Goal: Check status

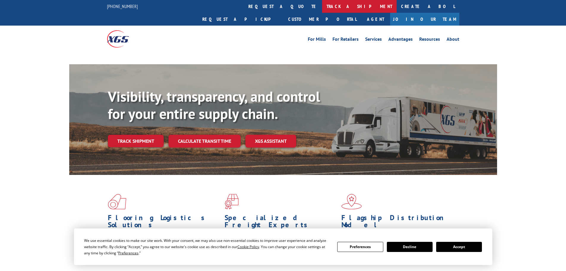
click at [322, 9] on link "track a shipment" at bounding box center [359, 6] width 75 height 13
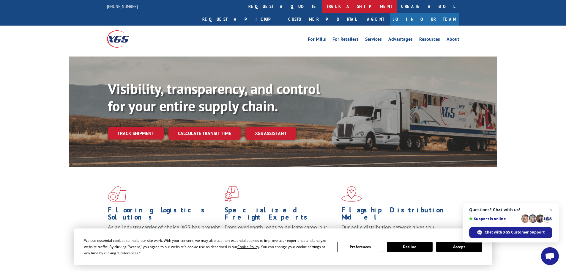
click at [322, 7] on link "track a shipment" at bounding box center [359, 6] width 75 height 13
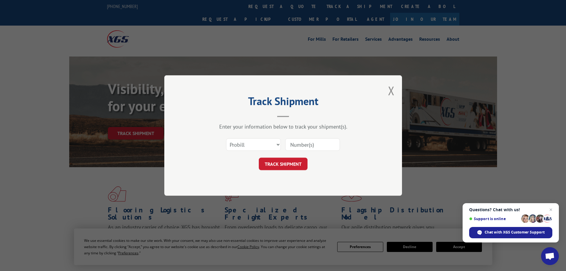
click at [254, 137] on div "Select category... Probill BOL PO" at bounding box center [283, 145] width 178 height 20
click at [252, 143] on select "Select category... Probill BOL PO" at bounding box center [253, 144] width 55 height 12
select select "bol"
click at [226, 138] on select "Select category... Probill BOL PO" at bounding box center [253, 144] width 55 height 12
click at [300, 144] on input at bounding box center [312, 144] width 55 height 12
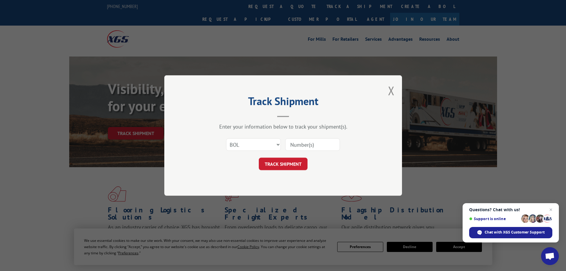
paste input "479069"
type input "479069"
click at [297, 160] on button "TRACK SHIPMENT" at bounding box center [283, 163] width 49 height 12
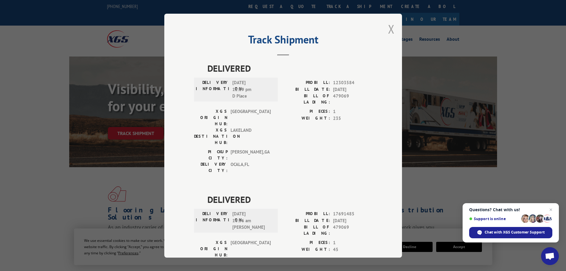
click at [390, 28] on button "Close modal" at bounding box center [391, 29] width 7 height 16
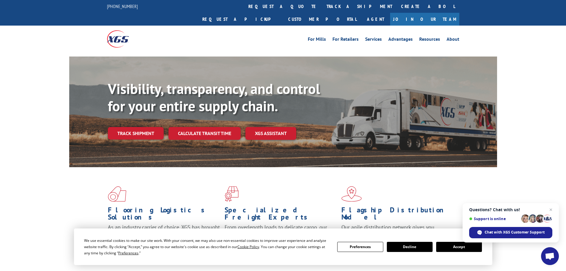
click at [322, 10] on link "track a shipment" at bounding box center [359, 6] width 75 height 13
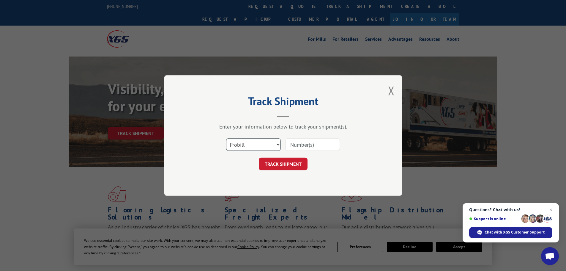
click at [247, 144] on select "Select category... Probill BOL PO" at bounding box center [253, 144] width 55 height 12
select select "bol"
click at [226, 138] on select "Select category... Probill BOL PO" at bounding box center [253, 144] width 55 height 12
click at [301, 141] on input at bounding box center [312, 144] width 55 height 12
paste input "5590623"
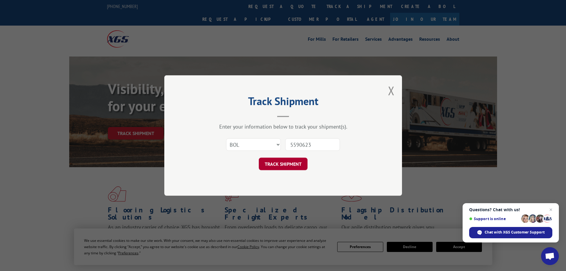
type input "5590623"
click at [285, 168] on button "TRACK SHIPMENT" at bounding box center [283, 163] width 49 height 12
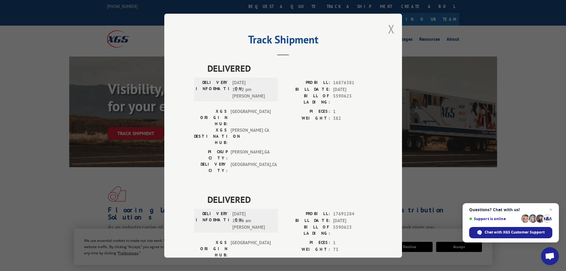
click at [388, 32] on button "Close modal" at bounding box center [391, 29] width 7 height 16
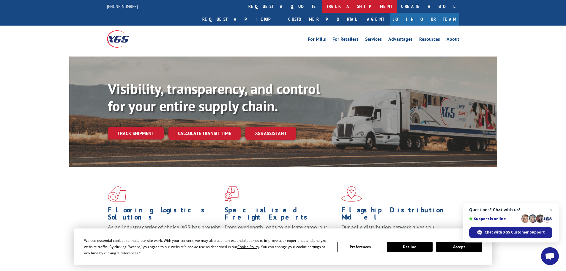
click at [322, 9] on link "track a shipment" at bounding box center [359, 6] width 75 height 13
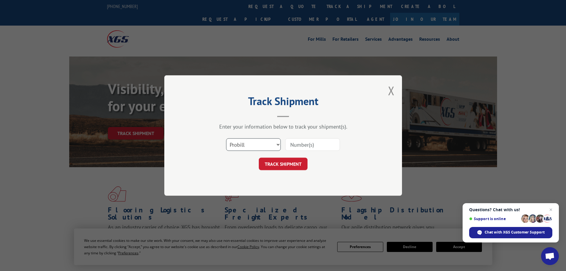
click at [253, 140] on select "Select category... Probill BOL PO" at bounding box center [253, 144] width 55 height 12
select select "bol"
click at [226, 138] on select "Select category... Probill BOL PO" at bounding box center [253, 144] width 55 height 12
click at [305, 146] on input at bounding box center [312, 144] width 55 height 12
drag, startPoint x: 305, startPoint y: 146, endPoint x: 303, endPoint y: 148, distance: 3.2
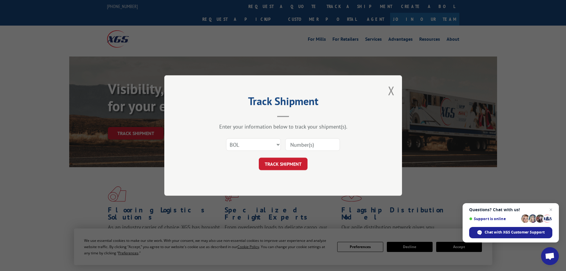
paste input "7067550"
type input "7067550"
click at [290, 165] on button "TRACK SHIPMENT" at bounding box center [283, 163] width 49 height 12
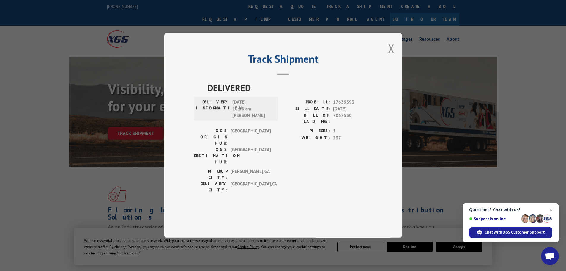
click at [395, 65] on div "Track Shipment DELIVERED DELIVERY INFORMATION: [DATE] 10:56 am [PERSON_NAME] PR…" at bounding box center [283, 135] width 238 height 204
click at [396, 67] on div "Track Shipment DELIVERED DELIVERY INFORMATION: [DATE] 10:56 am [PERSON_NAME] PR…" at bounding box center [283, 135] width 238 height 204
click at [393, 56] on button "Close modal" at bounding box center [391, 48] width 7 height 16
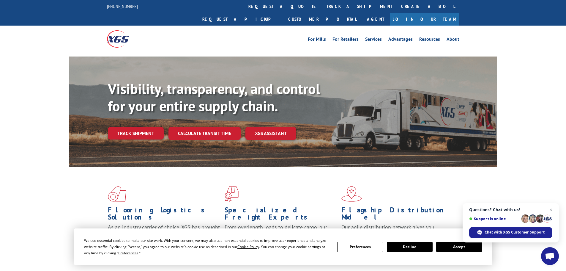
drag, startPoint x: 262, startPoint y: 11, endPoint x: 265, endPoint y: 12, distance: 3.4
click at [322, 11] on link "track a shipment" at bounding box center [359, 6] width 75 height 13
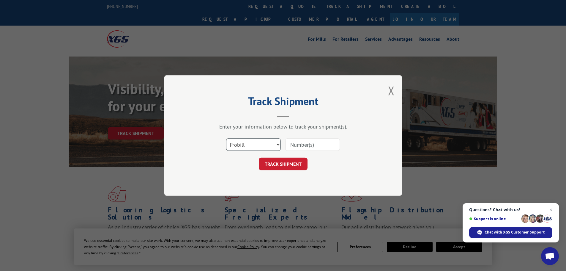
click at [249, 141] on select "Select category... Probill BOL PO" at bounding box center [253, 144] width 55 height 12
select select "bol"
click at [226, 138] on select "Select category... Probill BOL PO" at bounding box center [253, 144] width 55 height 12
click at [295, 140] on input at bounding box center [312, 144] width 55 height 12
paste input "7079722"
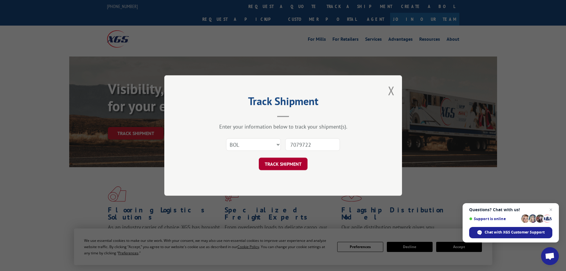
type input "7079722"
click at [300, 164] on button "TRACK SHIPMENT" at bounding box center [283, 163] width 49 height 12
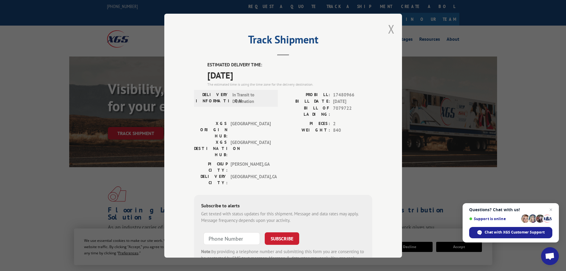
click at [389, 30] on button "Close modal" at bounding box center [391, 29] width 7 height 16
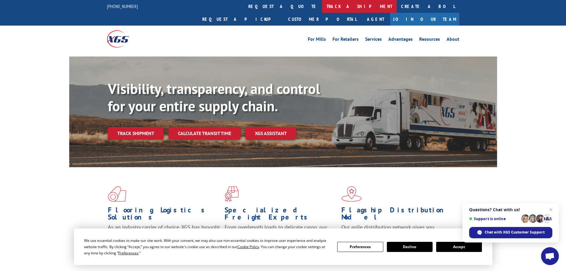
click at [322, 6] on link "track a shipment" at bounding box center [359, 6] width 75 height 13
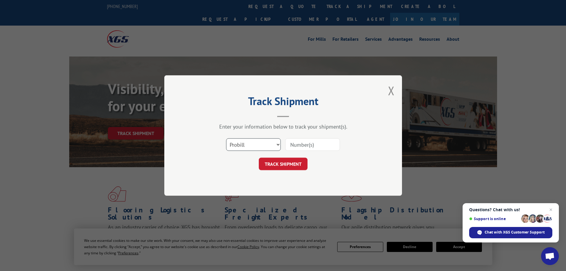
click at [242, 149] on select "Select category... Probill BOL PO" at bounding box center [253, 144] width 55 height 12
select select "bol"
click at [226, 138] on select "Select category... Probill BOL PO" at bounding box center [253, 144] width 55 height 12
click at [301, 142] on input at bounding box center [312, 144] width 55 height 12
paste input "5590610"
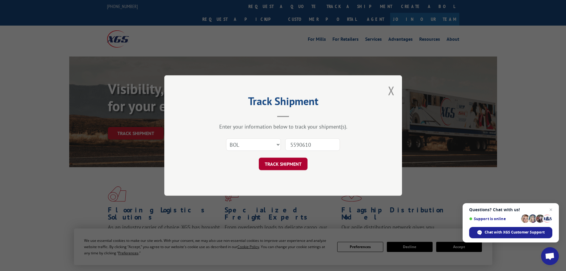
type input "5590610"
click at [290, 160] on button "TRACK SHIPMENT" at bounding box center [283, 163] width 49 height 12
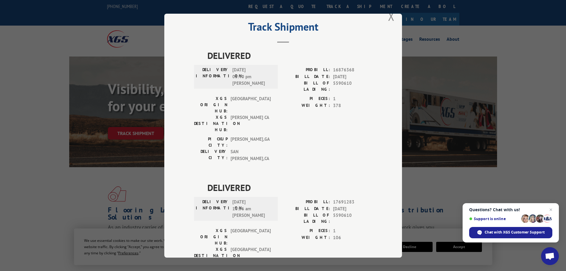
scroll to position [24, 0]
